Goal: Task Accomplishment & Management: Manage account settings

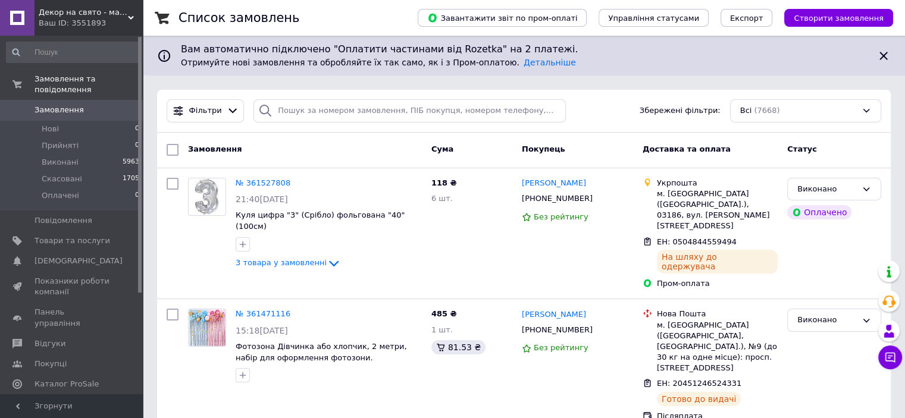
click at [67, 105] on span "Замовлення" at bounding box center [59, 110] width 49 height 11
click at [74, 105] on span "Замовлення" at bounding box center [59, 110] width 49 height 11
click at [307, 104] on input "search" at bounding box center [409, 110] width 312 height 23
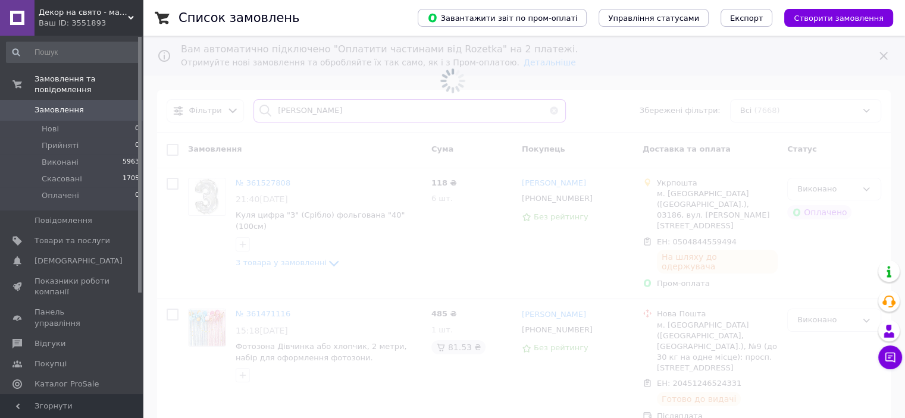
type input "продан"
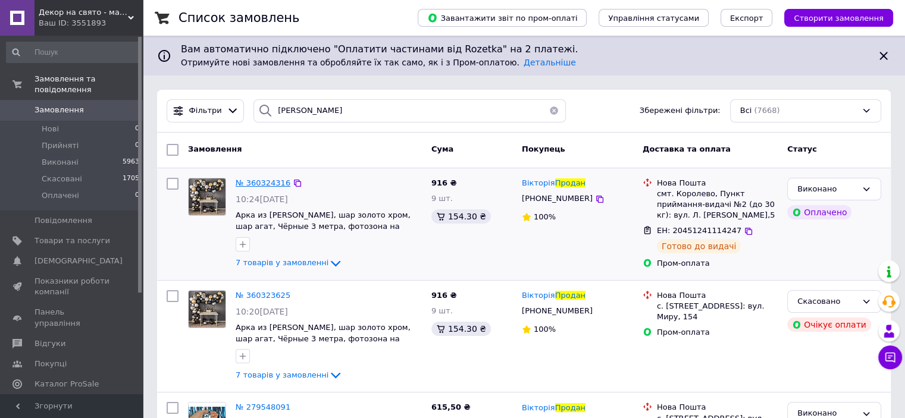
click at [271, 181] on span "№ 360324316" at bounding box center [263, 182] width 55 height 9
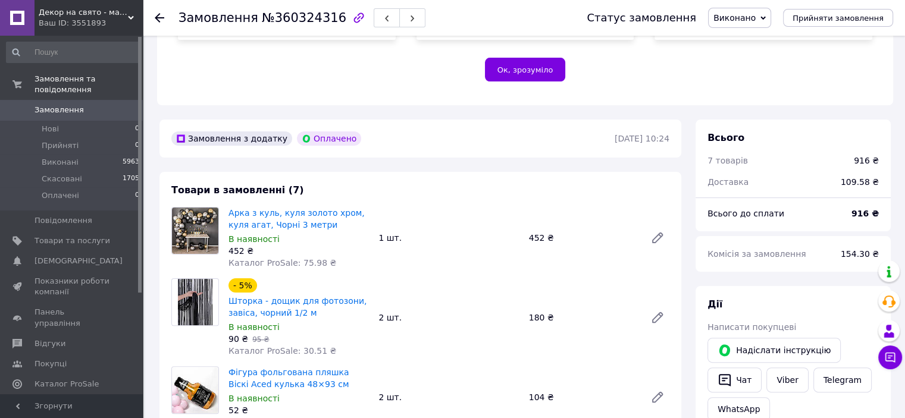
scroll to position [357, 0]
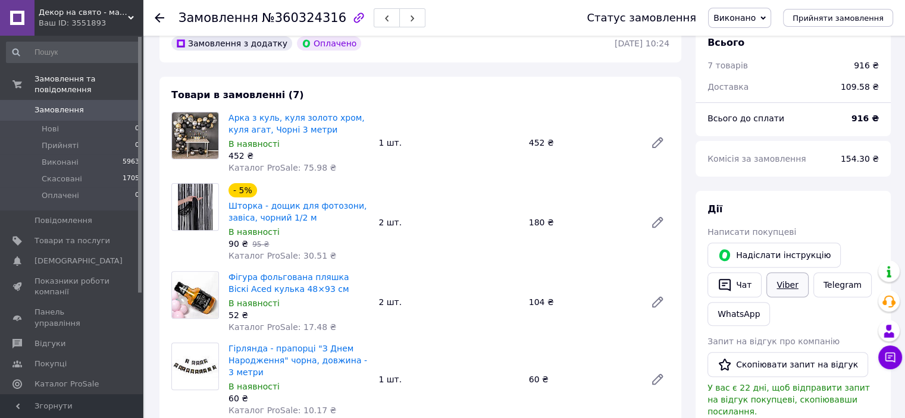
click at [775, 291] on link "Viber" at bounding box center [787, 284] width 42 height 25
click at [819, 285] on link "Telegram" at bounding box center [842, 284] width 58 height 25
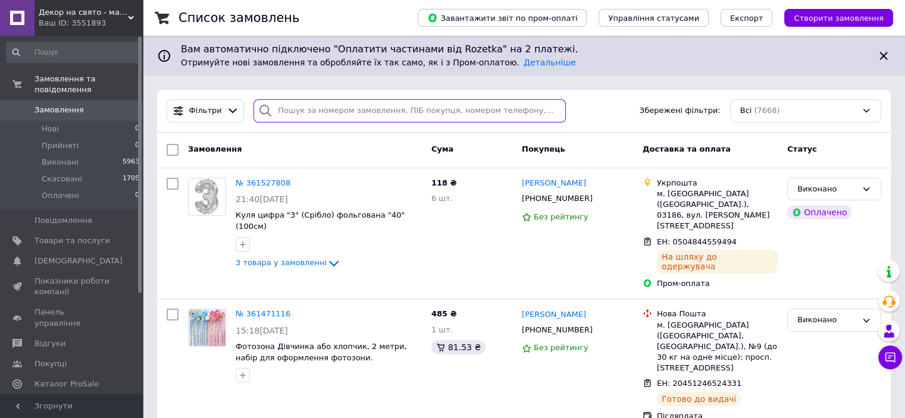
click at [334, 118] on input "search" at bounding box center [409, 110] width 312 height 23
type input "барна"
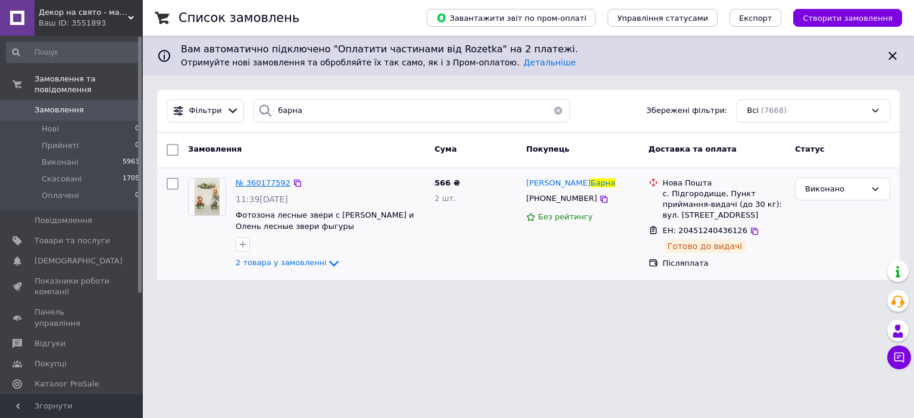
click at [265, 179] on span "№ 360177592" at bounding box center [263, 182] width 55 height 9
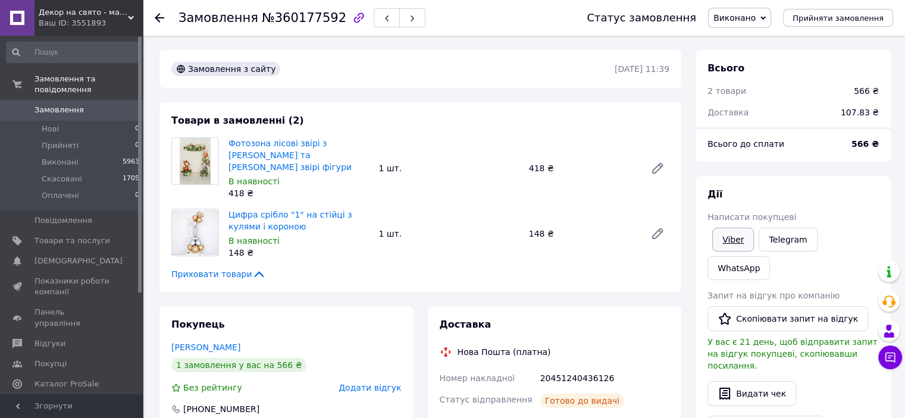
click at [740, 245] on link "Viber" at bounding box center [733, 240] width 42 height 24
click at [853, 202] on div "[PERSON_NAME] покупцеві Viber Telegram WhatsApp Запит на відгук про компанію   …" at bounding box center [792, 344] width 171 height 312
click at [728, 240] on link "Viber" at bounding box center [733, 240] width 42 height 24
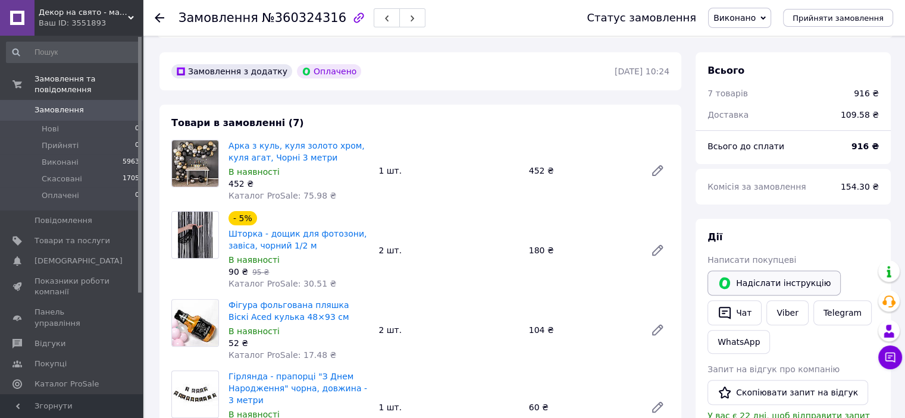
scroll to position [357, 0]
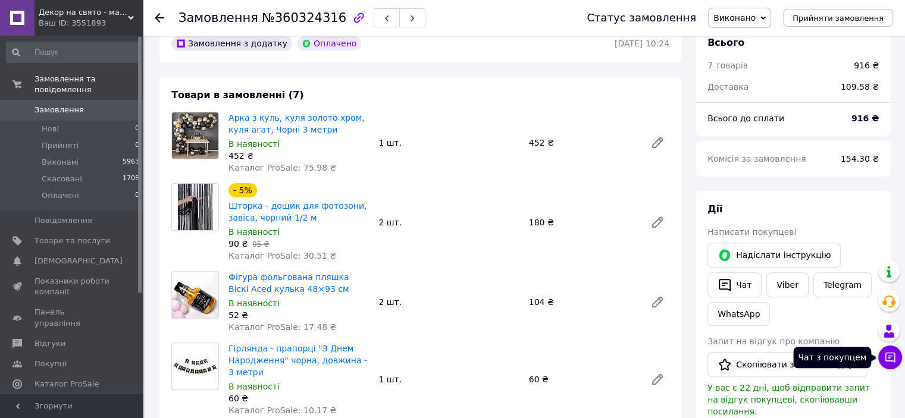
click at [894, 361] on icon at bounding box center [890, 358] width 12 height 12
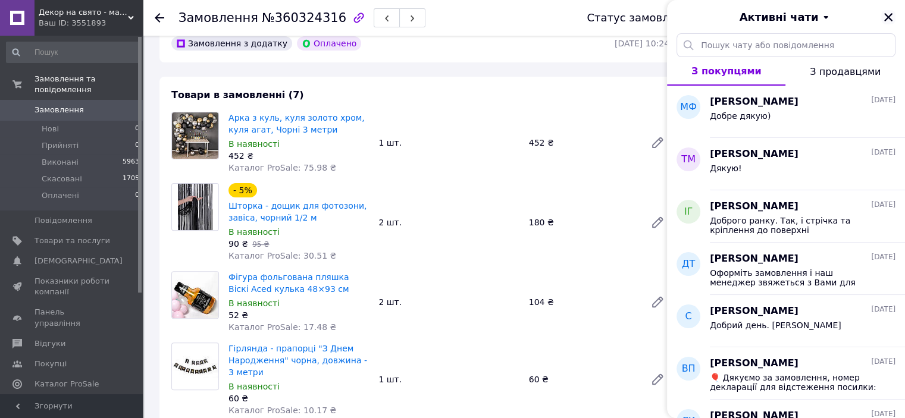
click at [889, 18] on icon "Закрити" at bounding box center [888, 17] width 8 height 8
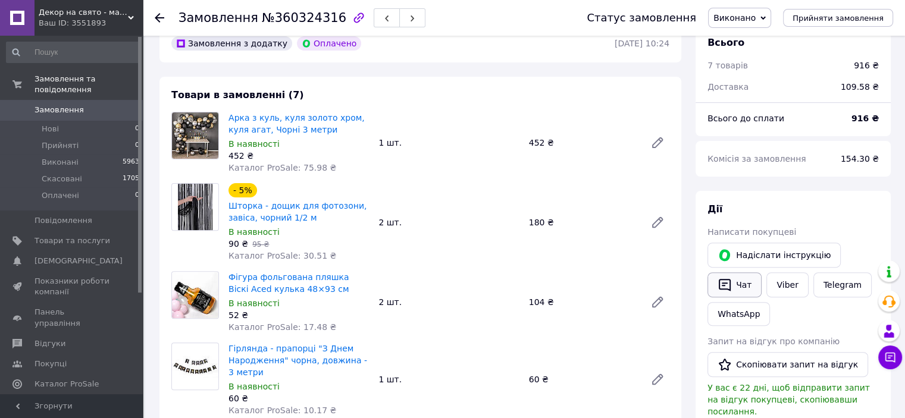
click at [734, 286] on button "Чат" at bounding box center [734, 284] width 54 height 25
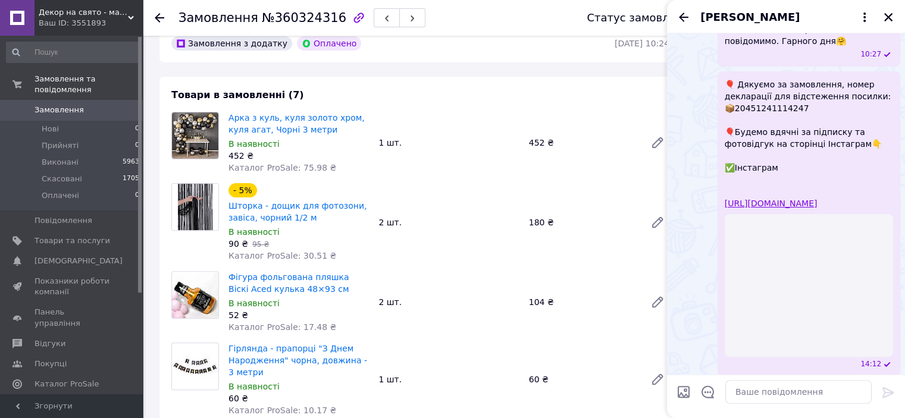
scroll to position [336, 0]
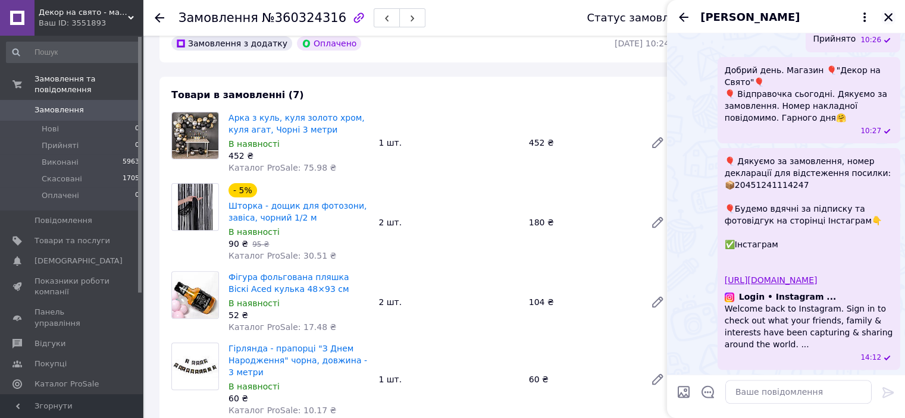
click at [891, 16] on icon "Закрити" at bounding box center [888, 17] width 11 height 11
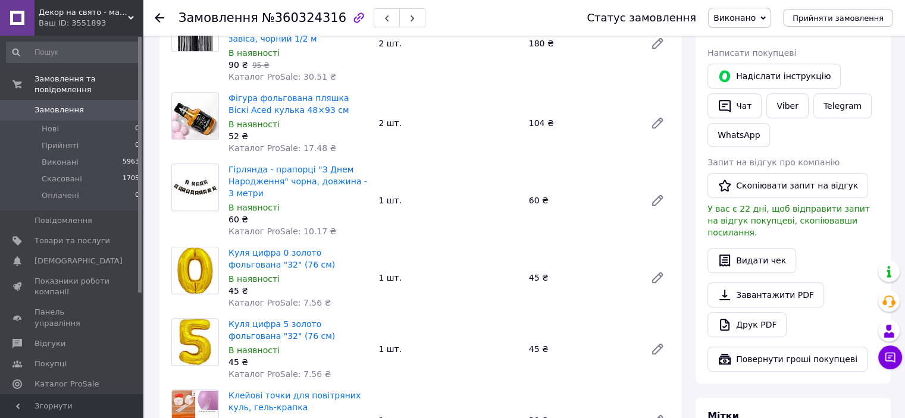
scroll to position [476, 0]
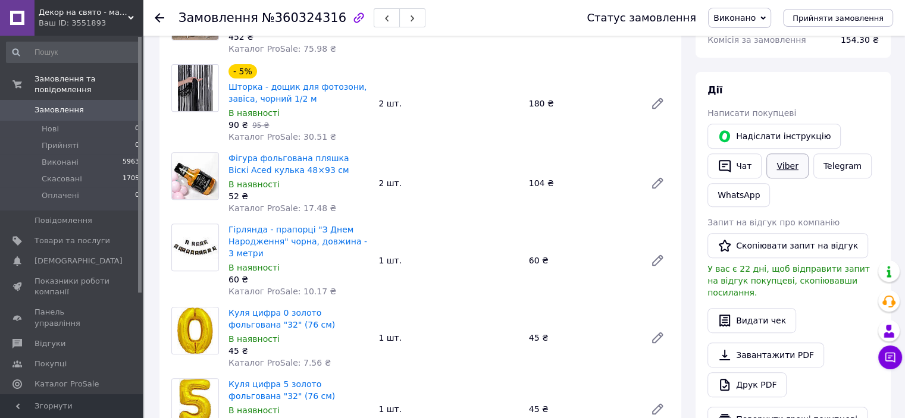
click at [779, 167] on link "Viber" at bounding box center [787, 165] width 42 height 25
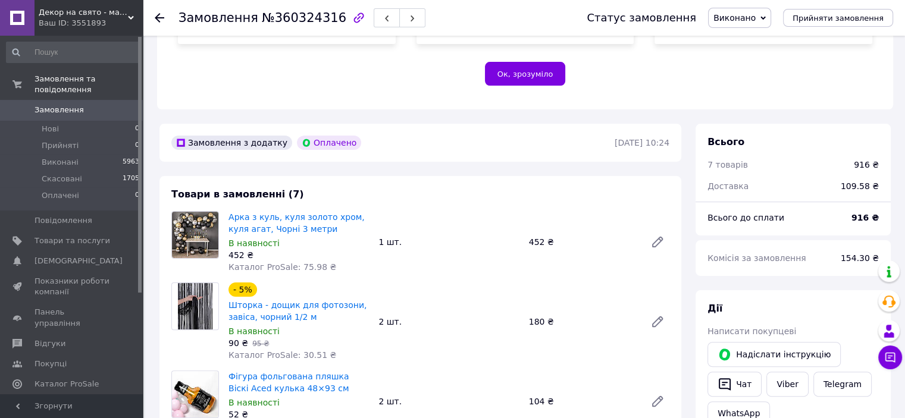
scroll to position [119, 0]
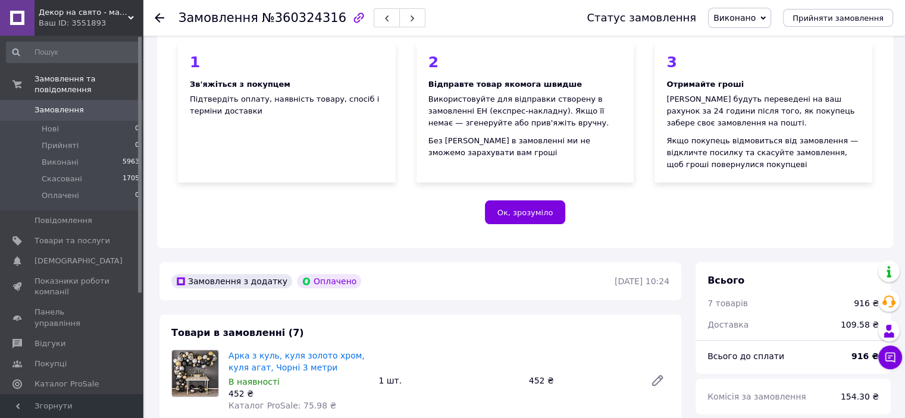
click at [59, 105] on span "Замовлення" at bounding box center [59, 110] width 49 height 11
